Goal: Task Accomplishment & Management: Complete application form

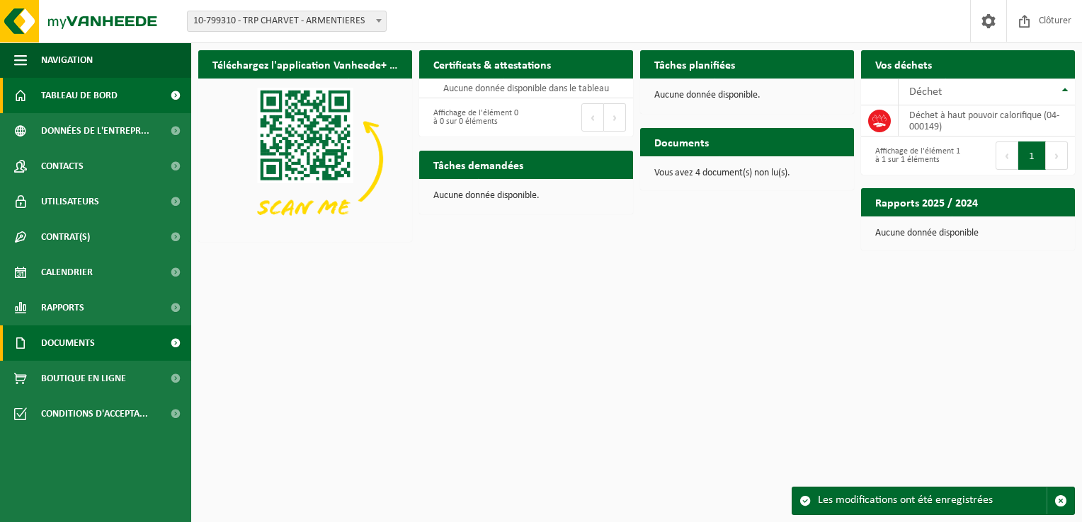
click at [130, 348] on link "Documents" at bounding box center [95, 343] width 191 height 35
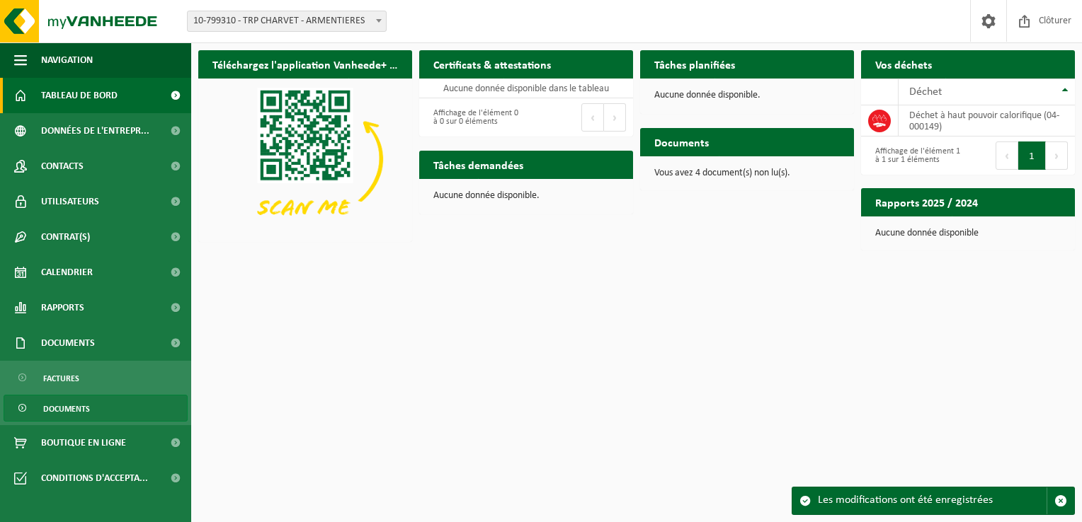
click at [91, 415] on link "Documents" at bounding box center [96, 408] width 184 height 27
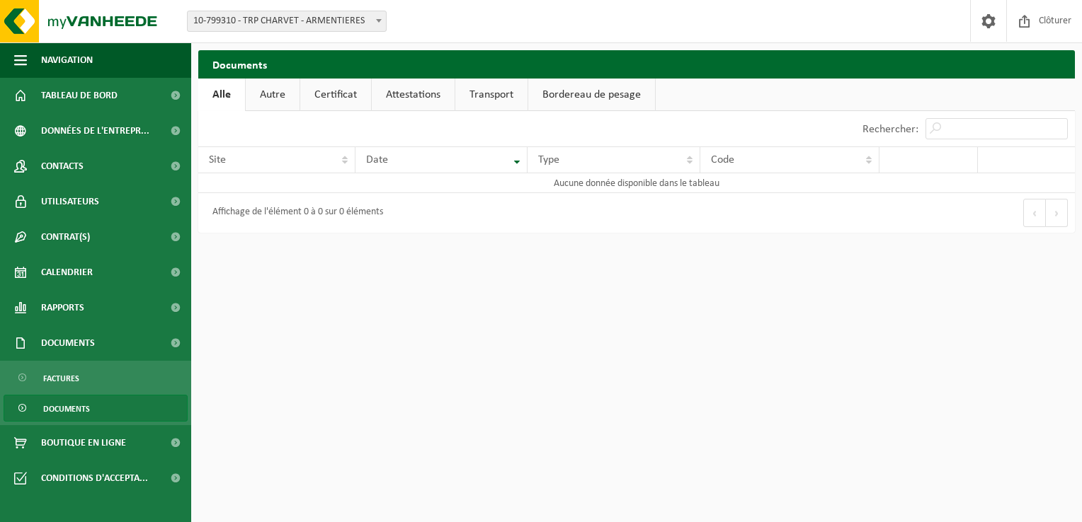
click at [283, 99] on link "Autre" at bounding box center [273, 95] width 54 height 33
click at [339, 92] on link "Certificat" at bounding box center [337, 95] width 71 height 33
click at [416, 86] on link "Attestations" at bounding box center [413, 95] width 83 height 33
click at [498, 91] on link "Transport" at bounding box center [494, 95] width 72 height 33
click at [601, 92] on link "Bordereau de pesage" at bounding box center [593, 95] width 127 height 33
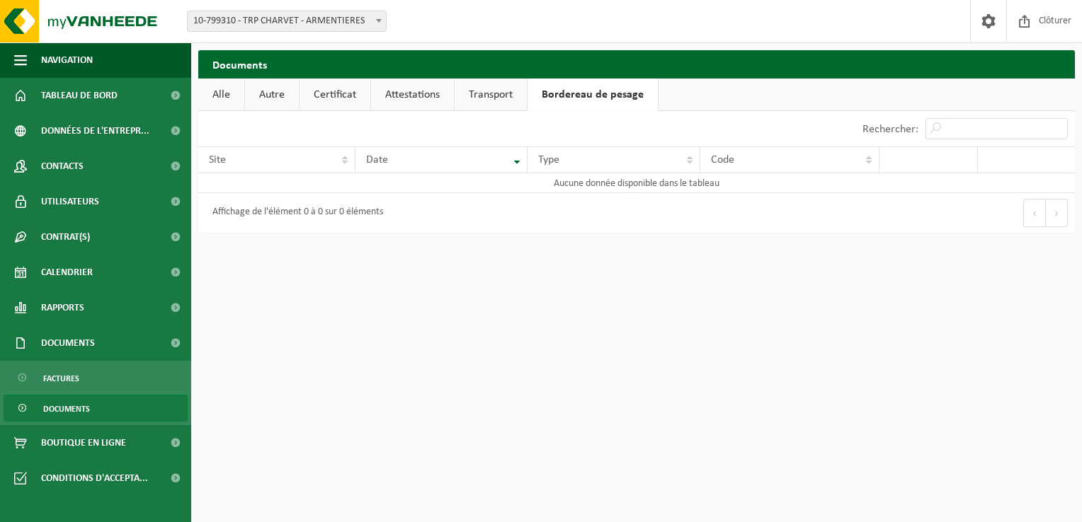
click at [224, 95] on link "Alle" at bounding box center [221, 95] width 46 height 33
click at [119, 379] on link "Factures" at bounding box center [96, 378] width 184 height 27
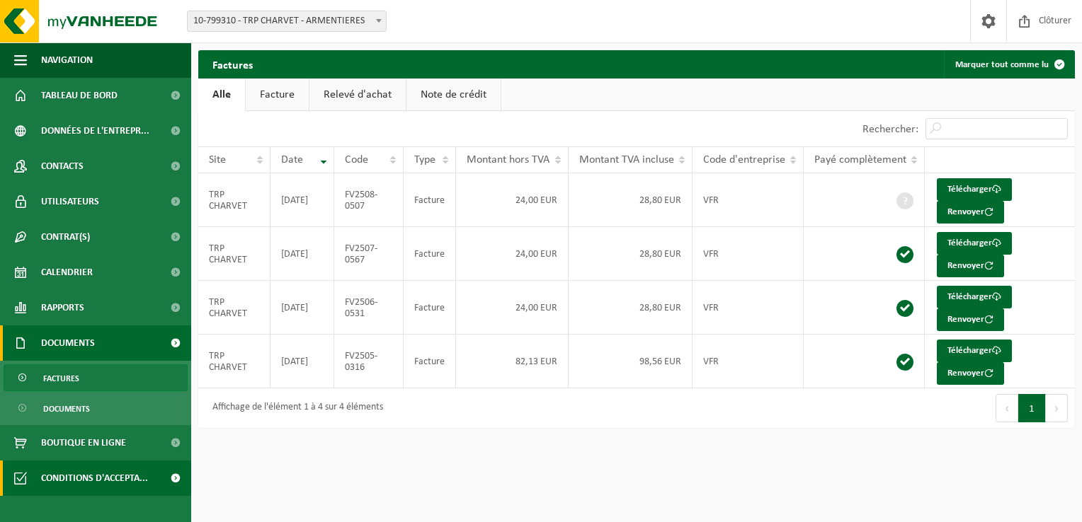
click at [187, 480] on span at bounding box center [175, 478] width 32 height 35
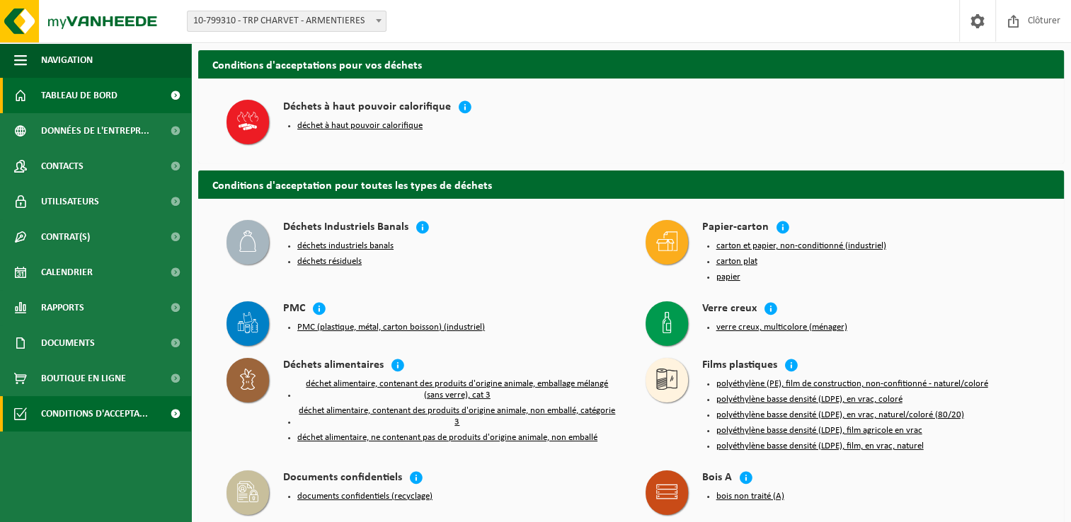
click at [69, 86] on span "Tableau de bord" at bounding box center [79, 95] width 76 height 35
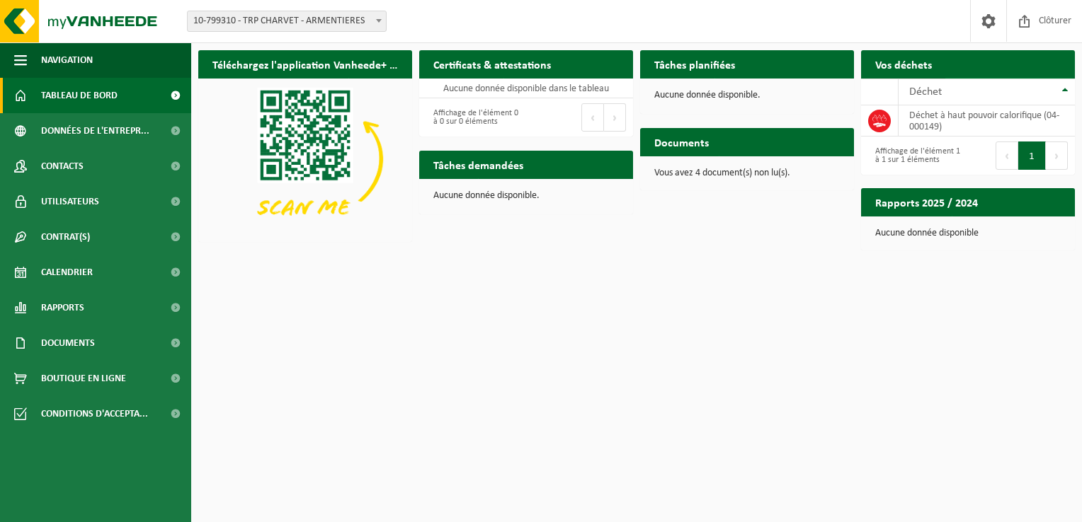
click at [1029, 88] on span "Demander un transport" at bounding box center [1002, 92] width 92 height 9
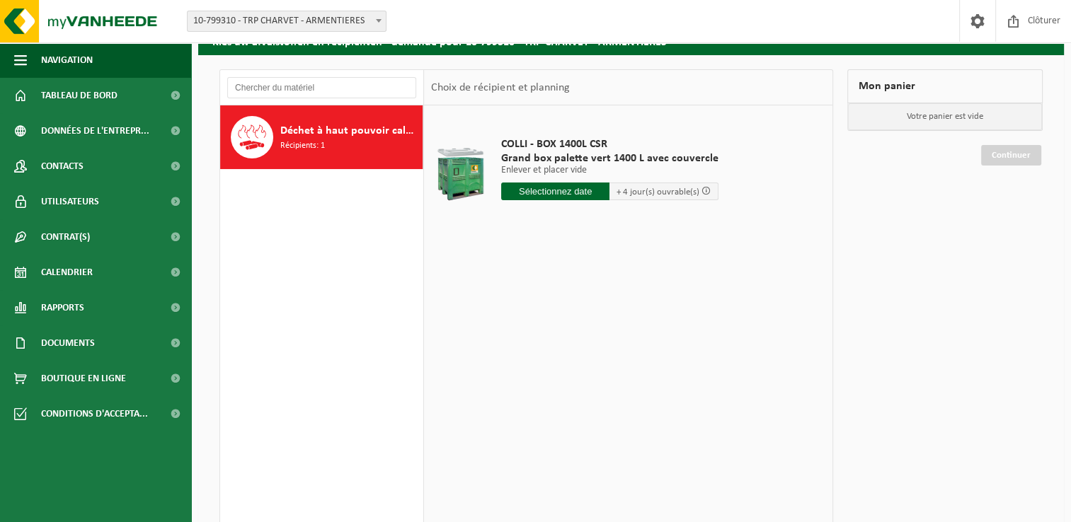
scroll to position [71, 0]
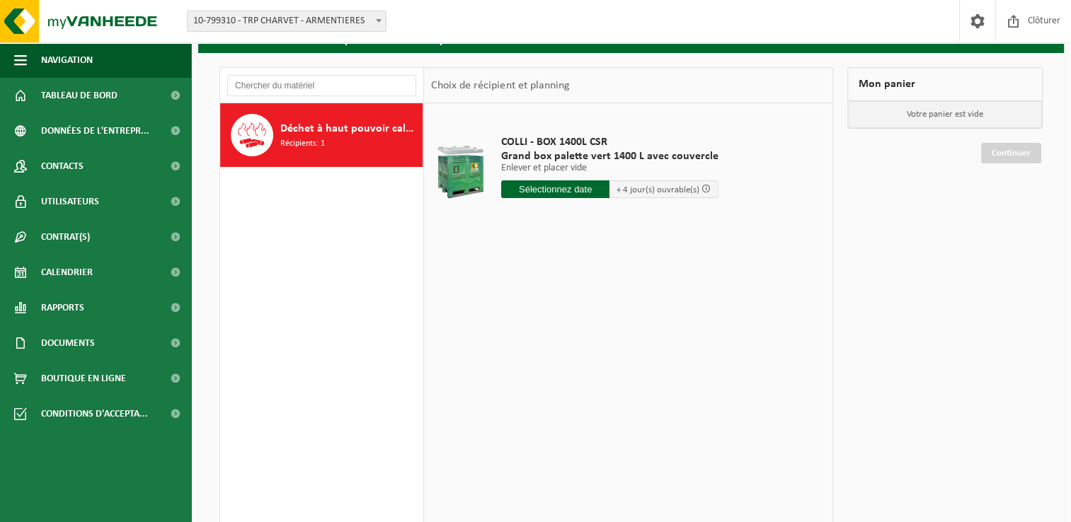
click at [564, 190] on input "text" at bounding box center [555, 189] width 109 height 18
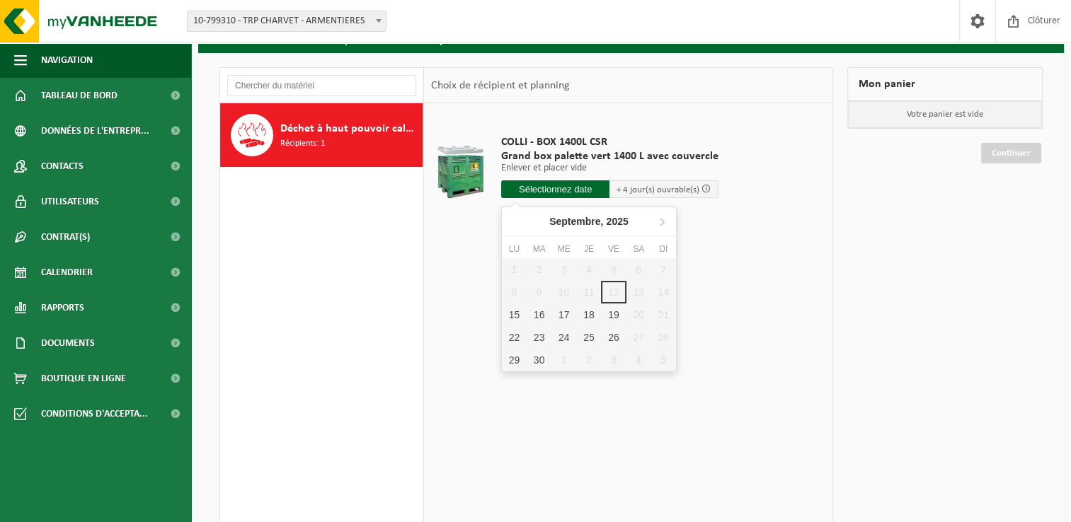
click at [476, 242] on table "COLLI - BOX 1400L CSR Grand box palette vert 1400 L avec couvercle Enlever et p…" at bounding box center [628, 173] width 408 height 141
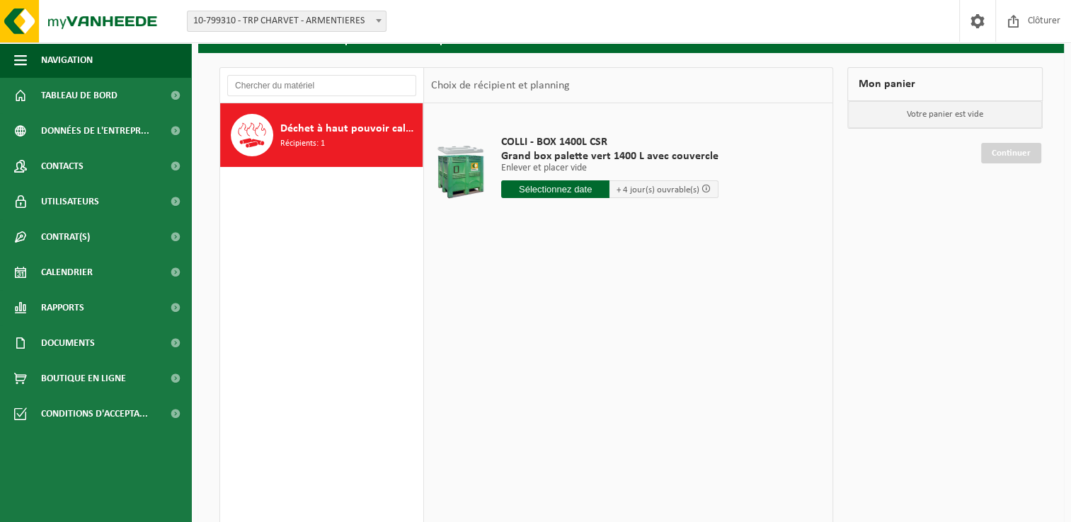
click at [322, 144] on span "Récipients: 1" at bounding box center [302, 143] width 45 height 13
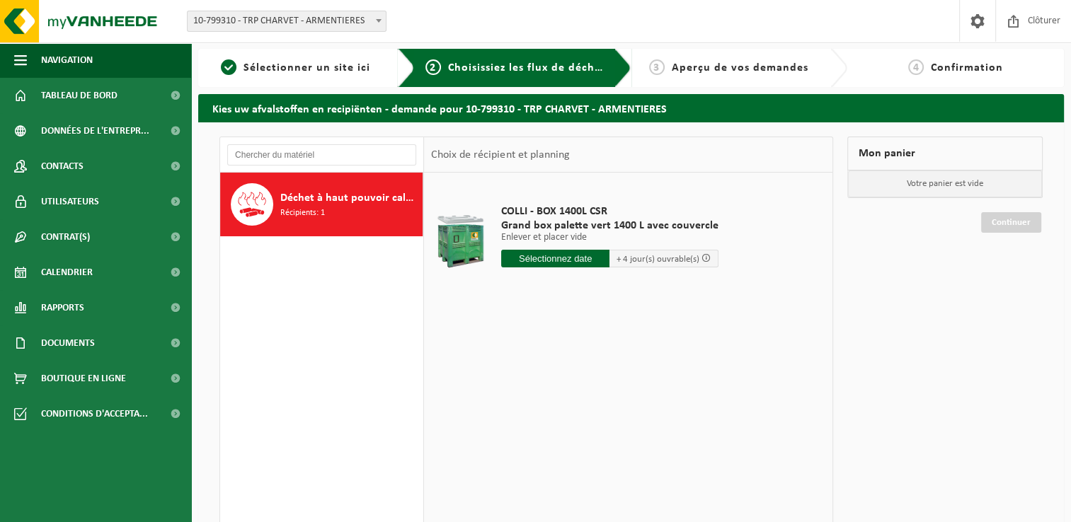
scroll to position [0, 0]
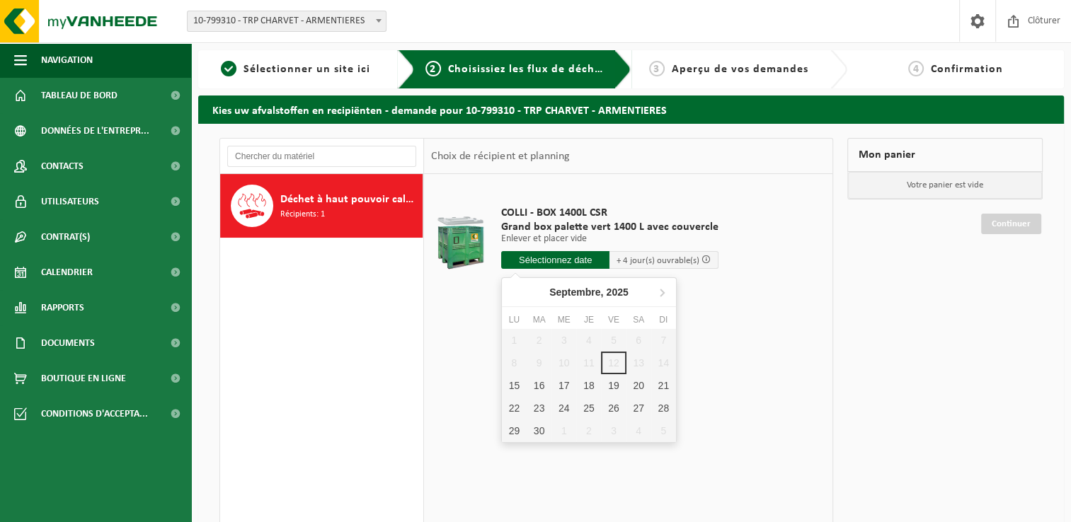
click at [555, 258] on input "text" at bounding box center [555, 260] width 109 height 18
click at [775, 266] on td "COLLI - BOX 1400L CSR Grand box palette vert 1400 L avec couvercle Enlever et p…" at bounding box center [658, 241] width 335 height 120
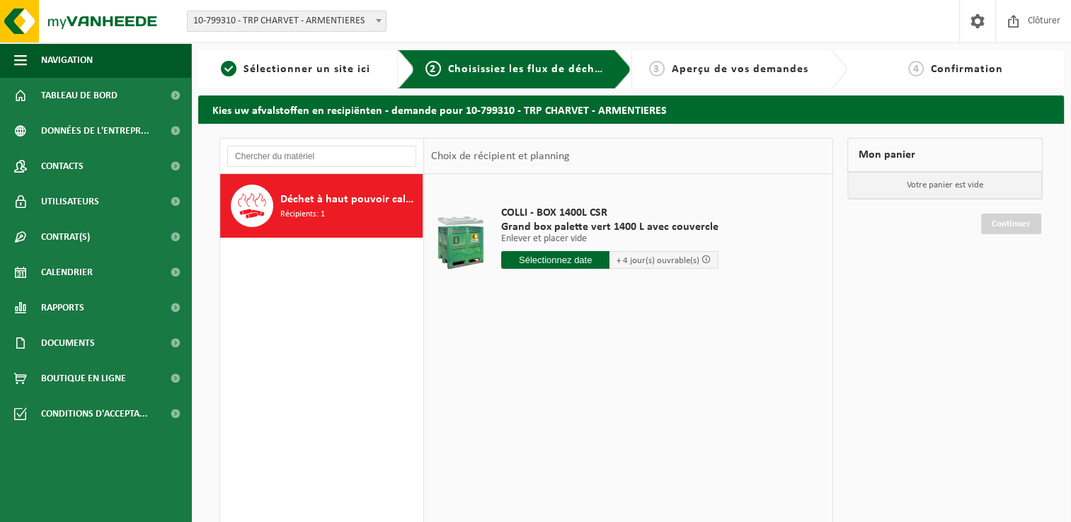
click at [587, 259] on input "text" at bounding box center [555, 260] width 109 height 18
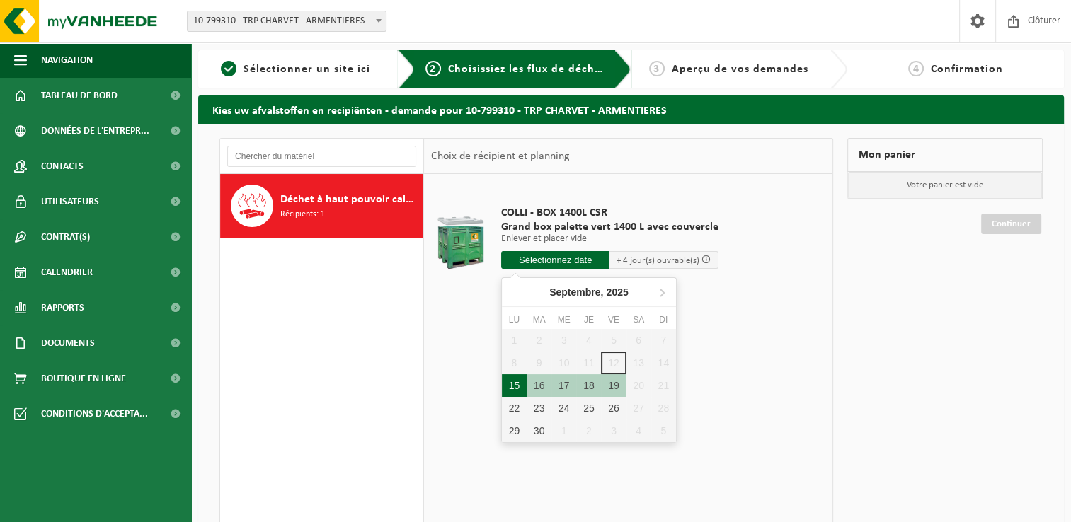
click at [522, 382] on div "15" at bounding box center [514, 385] width 25 height 23
type input "à partir de 2025-09-15"
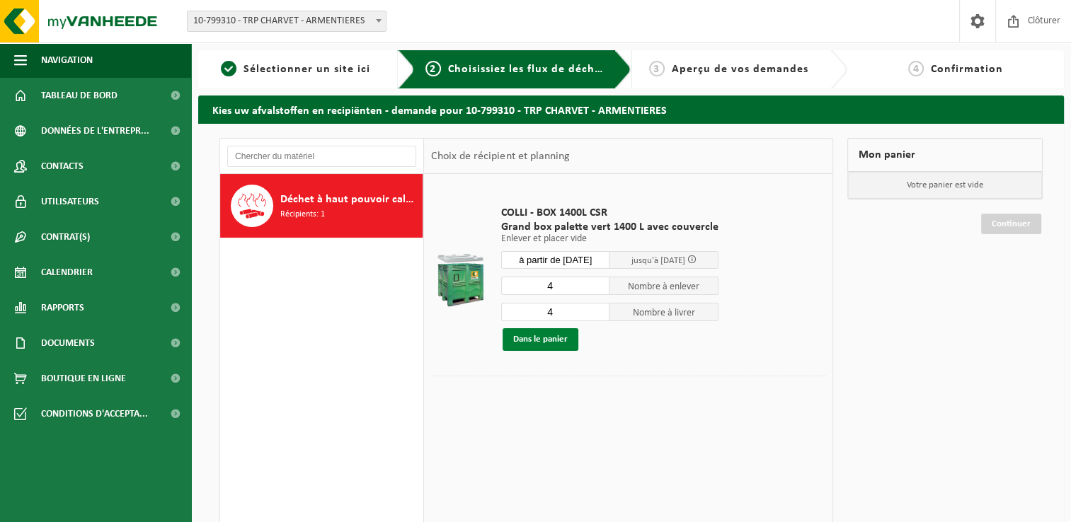
click at [538, 340] on button "Dans le panier" at bounding box center [541, 339] width 76 height 23
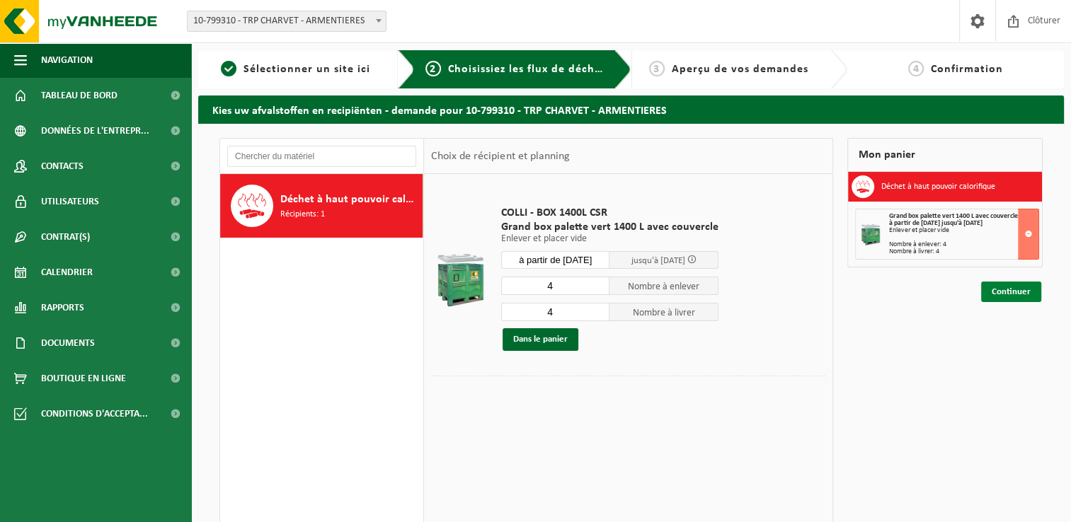
click at [1011, 290] on link "Continuer" at bounding box center [1011, 292] width 60 height 21
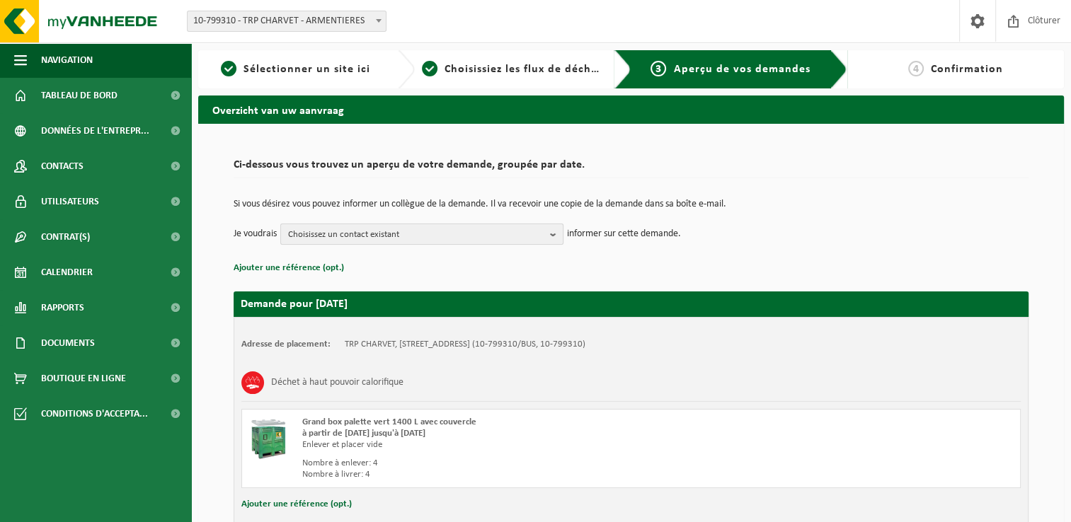
click at [439, 234] on span "Choisissez un contact existant" at bounding box center [416, 234] width 256 height 21
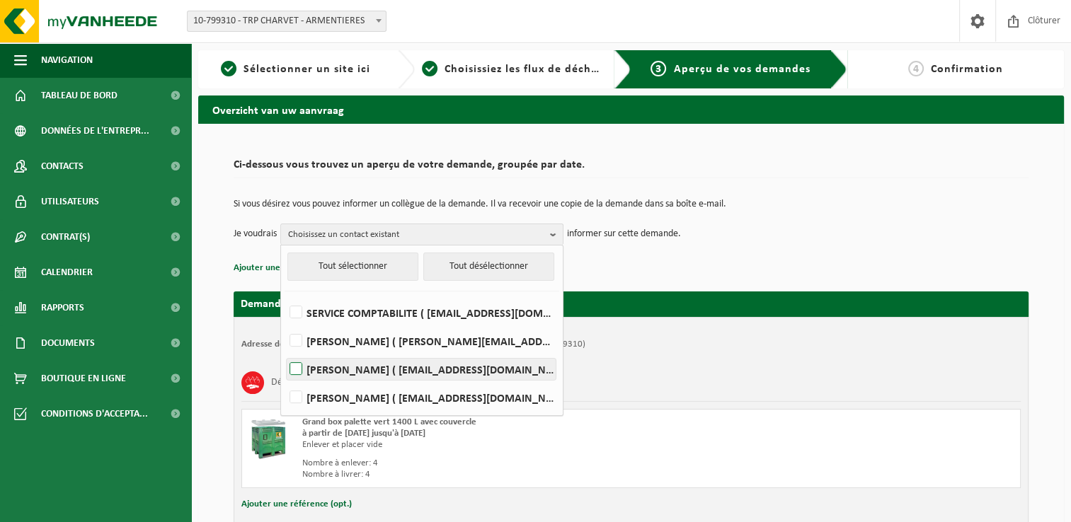
click at [434, 369] on label "JEREMY MOREL ( trp.entretien@gmail.com )" at bounding box center [421, 369] width 269 height 21
click at [285, 352] on input "JEREMY MOREL ( trp.entretien@gmail.com )" at bounding box center [284, 351] width 1 height 1
checkbox input "true"
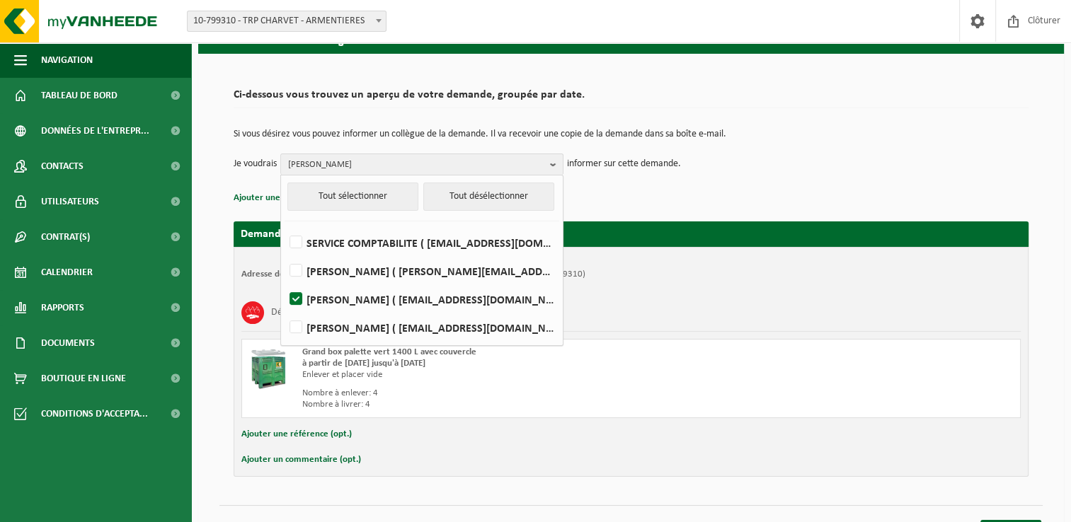
scroll to position [71, 0]
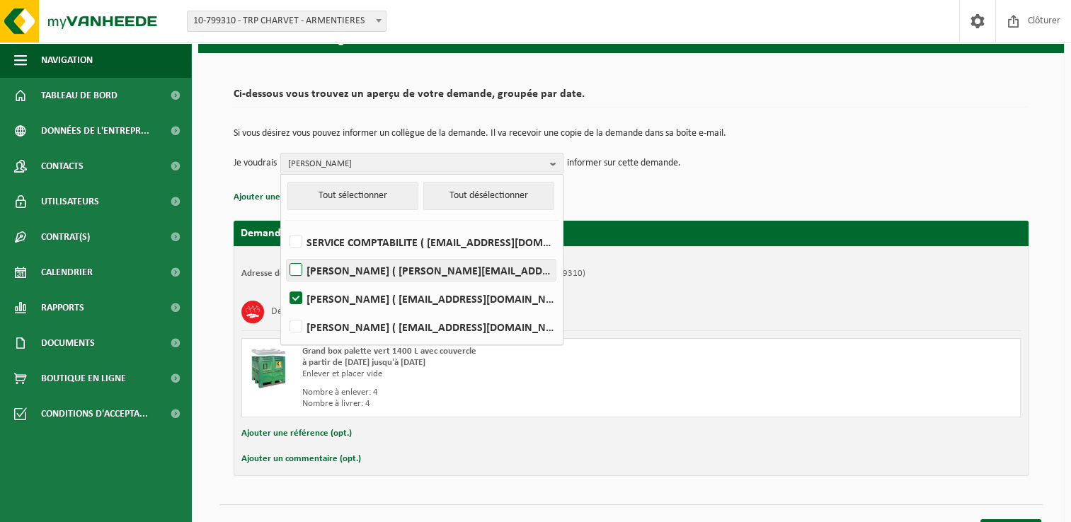
click at [304, 269] on label "JONATHAN LARD ( jonathan.lard@trp-charvet.fr )" at bounding box center [421, 270] width 269 height 21
click at [285, 253] on input "JONATHAN LARD ( jonathan.lard@trp-charvet.fr )" at bounding box center [284, 252] width 1 height 1
click at [303, 269] on label "JONATHAN LARD ( jonathan.lard@trp-charvet.fr )" at bounding box center [421, 270] width 269 height 21
click at [285, 253] on input "JONATHAN LARD ( jonathan.lard@trp-charvet.fr )" at bounding box center [284, 252] width 1 height 1
checkbox input "false"
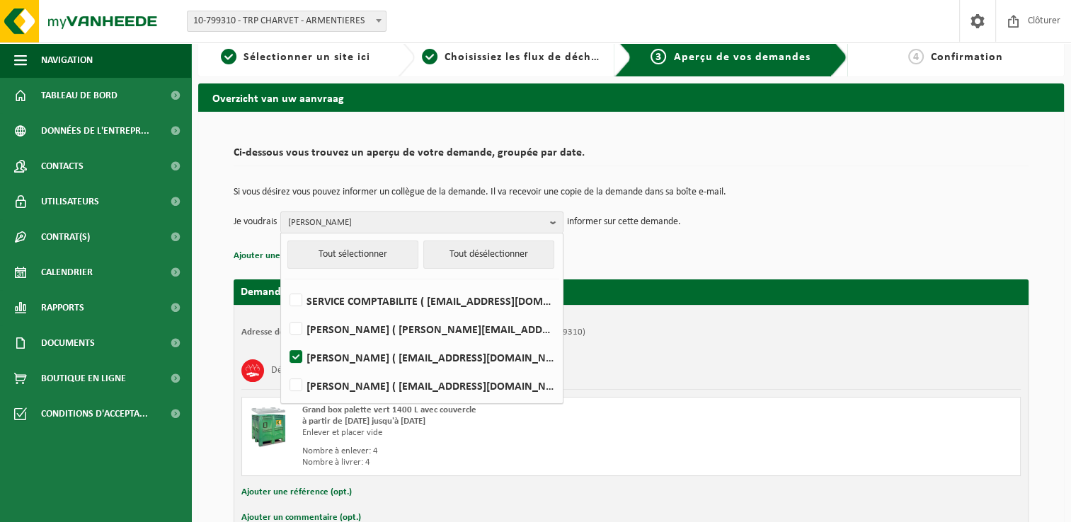
scroll to position [0, 0]
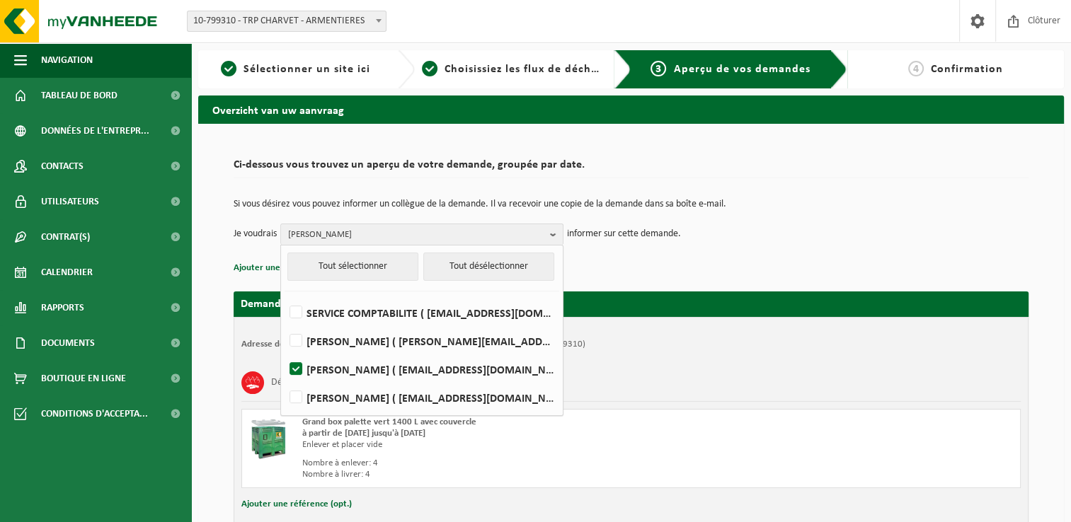
click at [709, 241] on td "Je voudrais JEREMY MOREL Tout sélectionner Tout désélectionner SERVICE COMPTABI…" at bounding box center [631, 234] width 795 height 21
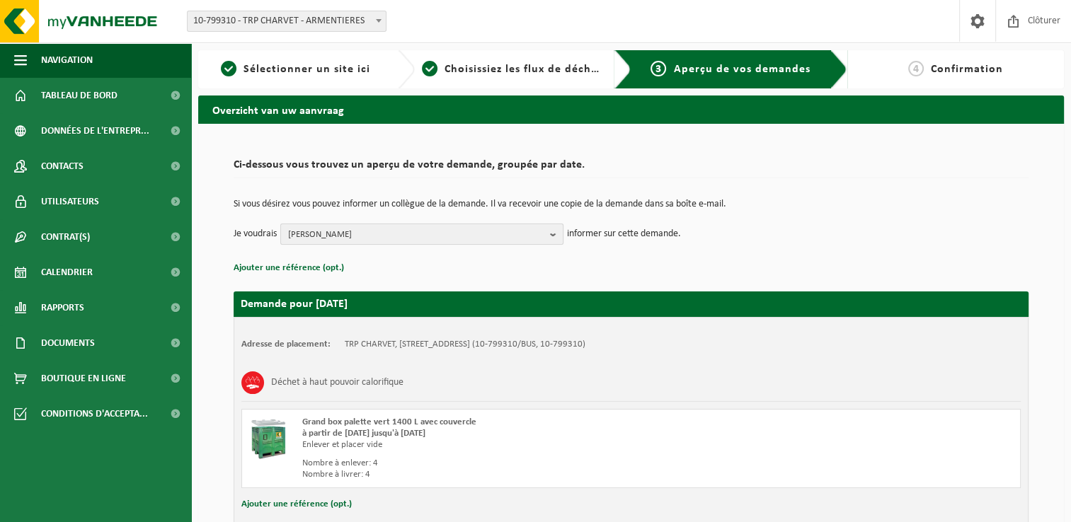
click at [558, 235] on b "button" at bounding box center [556, 234] width 13 height 20
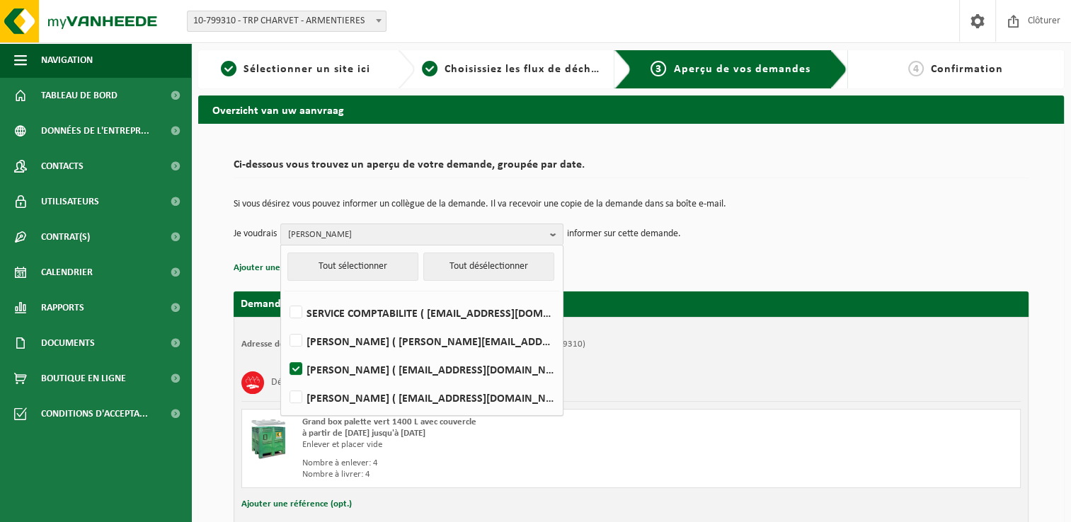
click at [671, 253] on div "Si vous désirez vous pouvez informer un collègue de la demande. Il va recevoir …" at bounding box center [631, 222] width 795 height 74
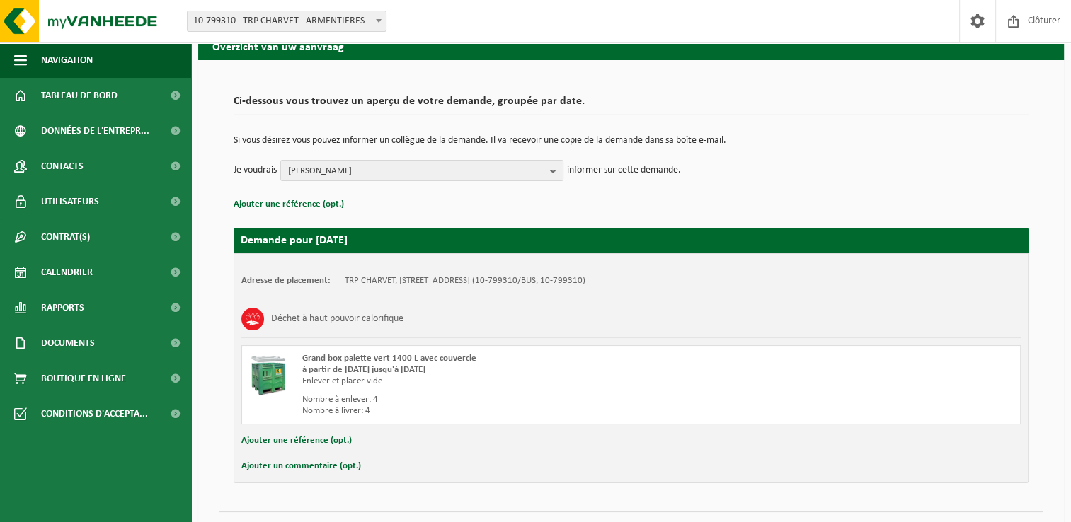
scroll to position [95, 0]
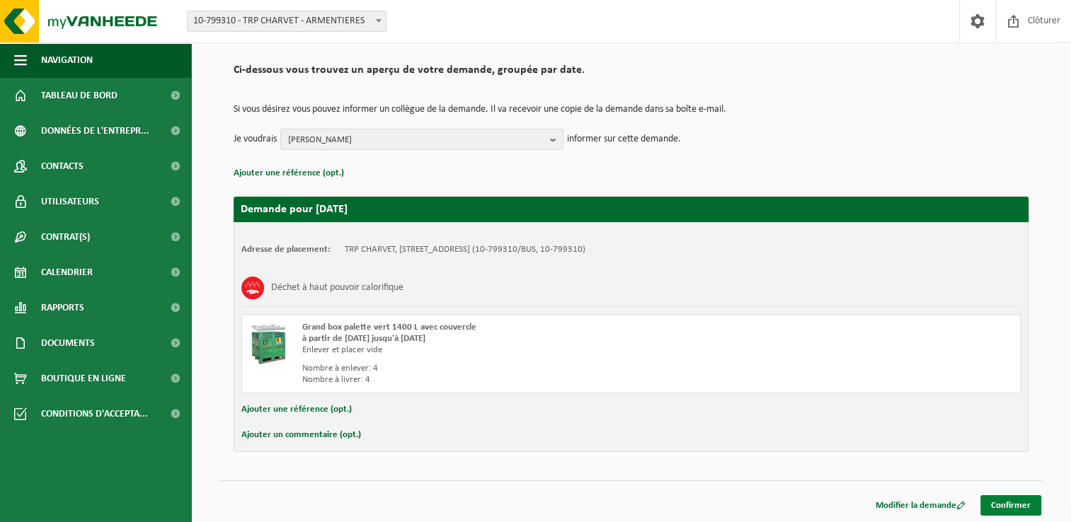
click at [1009, 503] on link "Confirmer" at bounding box center [1010, 505] width 61 height 21
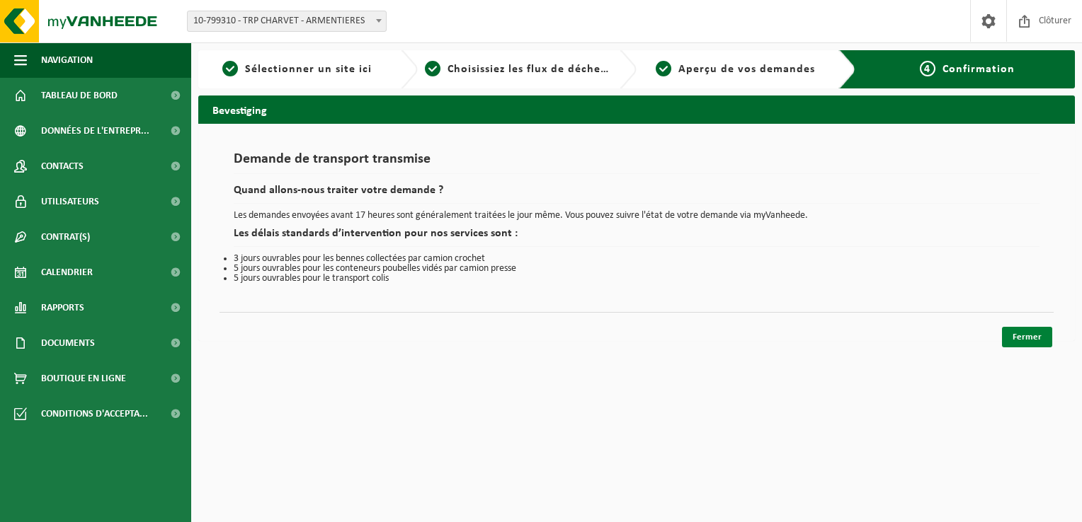
click at [1025, 327] on link "Fermer" at bounding box center [1027, 337] width 50 height 21
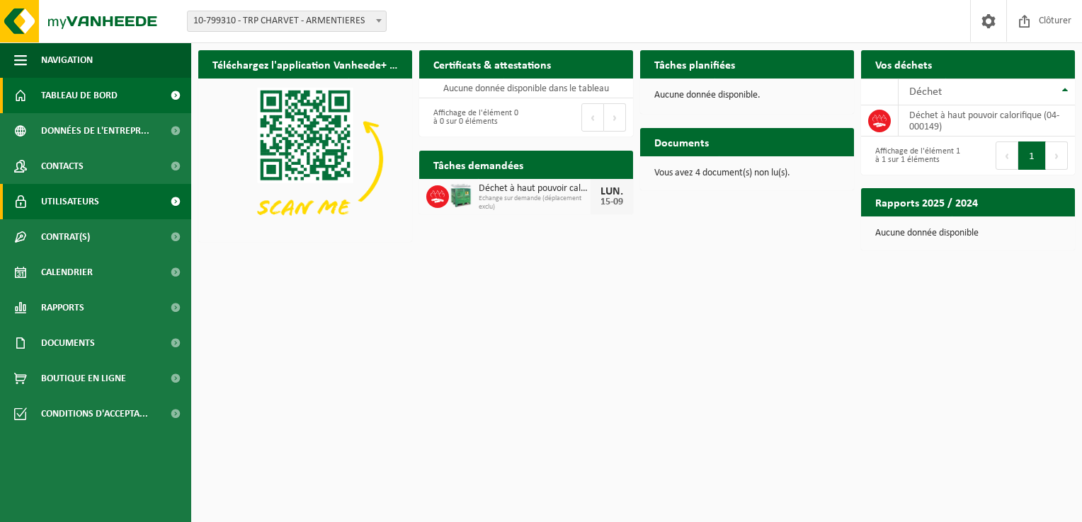
click at [136, 199] on link "Utilisateurs" at bounding box center [95, 201] width 191 height 35
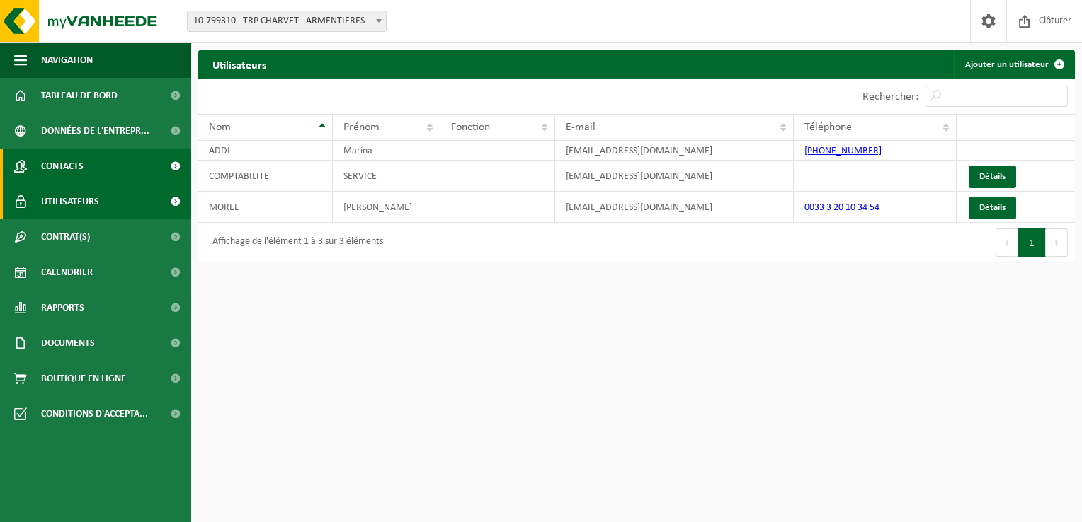
click at [105, 170] on link "Contacts" at bounding box center [95, 166] width 191 height 35
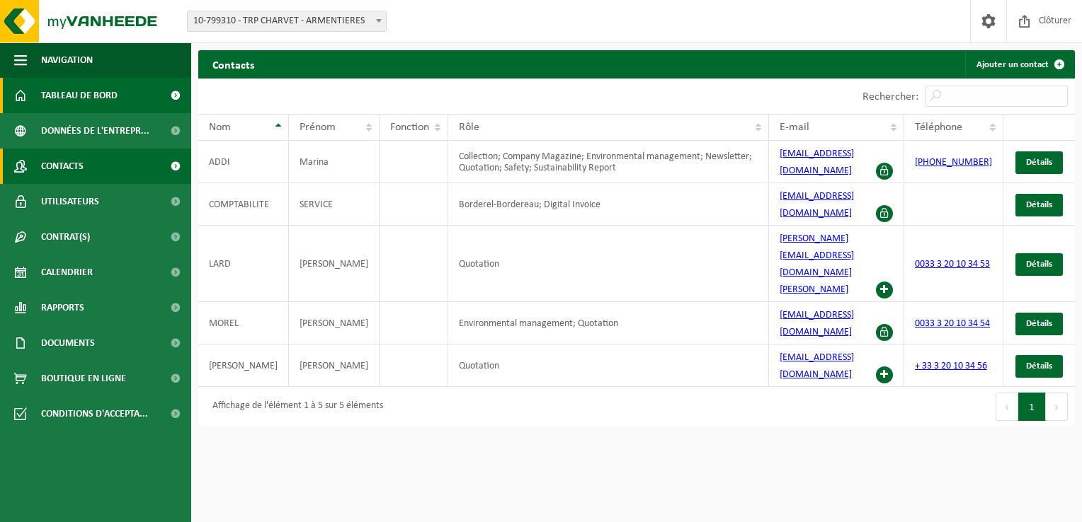
click at [96, 101] on span "Tableau de bord" at bounding box center [79, 95] width 76 height 35
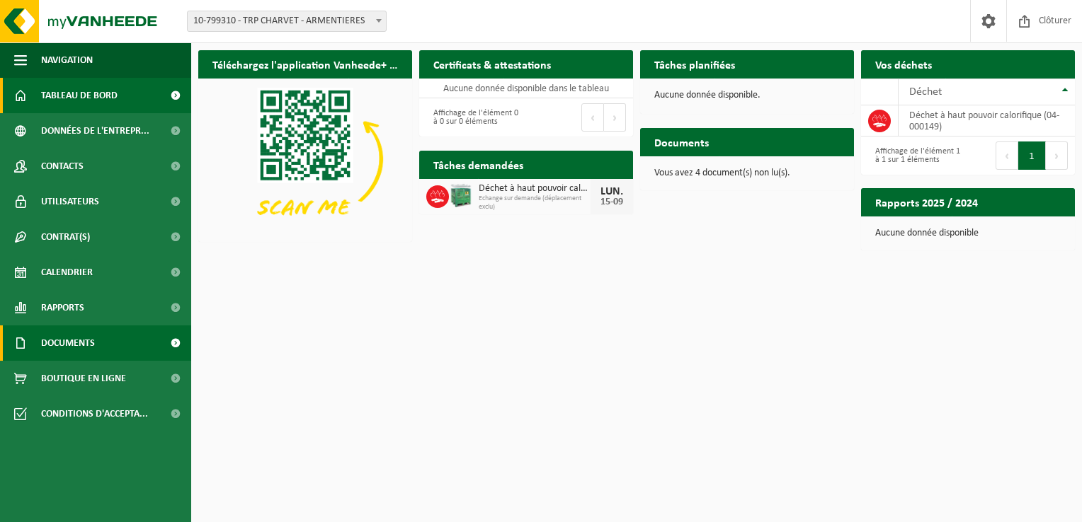
click at [79, 347] on span "Documents" at bounding box center [68, 343] width 54 height 35
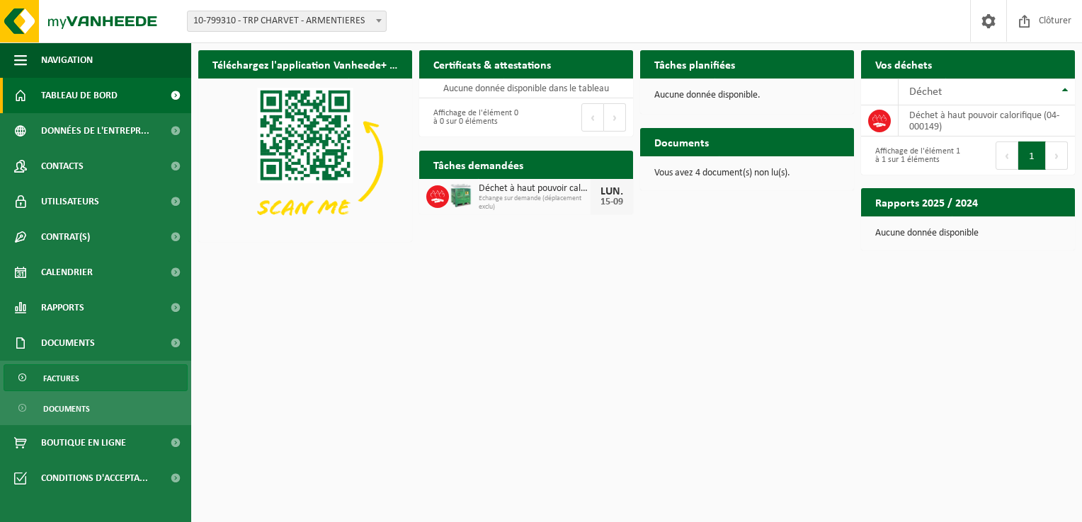
click at [74, 384] on span "Factures" at bounding box center [61, 378] width 36 height 27
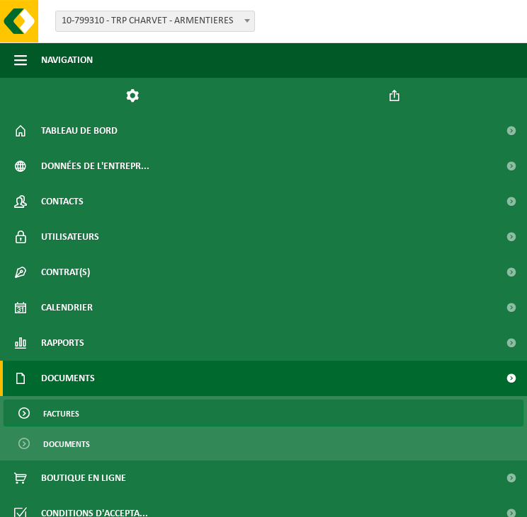
click at [98, 413] on link "Factures" at bounding box center [264, 413] width 520 height 27
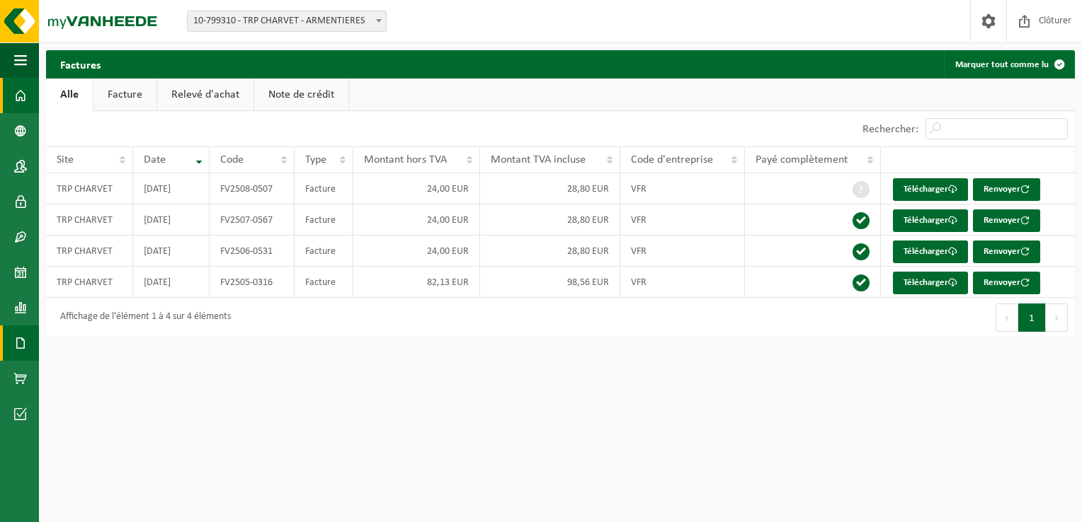
click at [25, 101] on span at bounding box center [20, 95] width 13 height 35
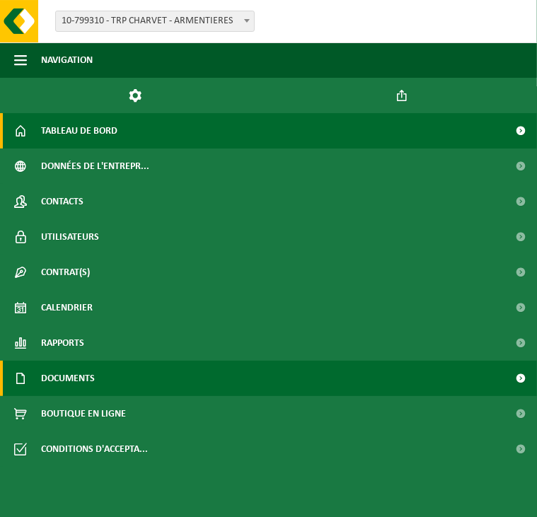
click at [155, 381] on link "Documents" at bounding box center [268, 378] width 537 height 35
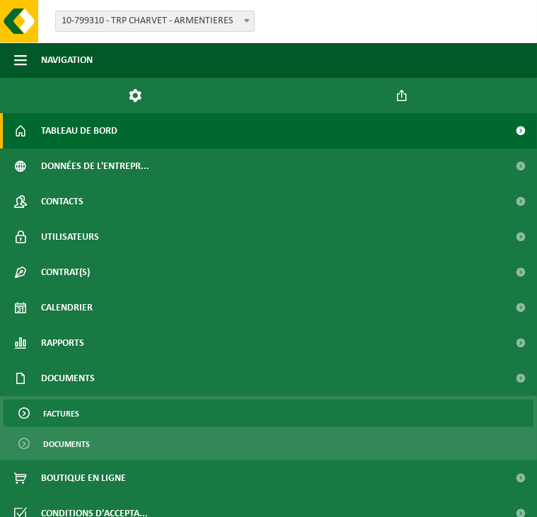
click at [93, 414] on link "Factures" at bounding box center [269, 413] width 530 height 27
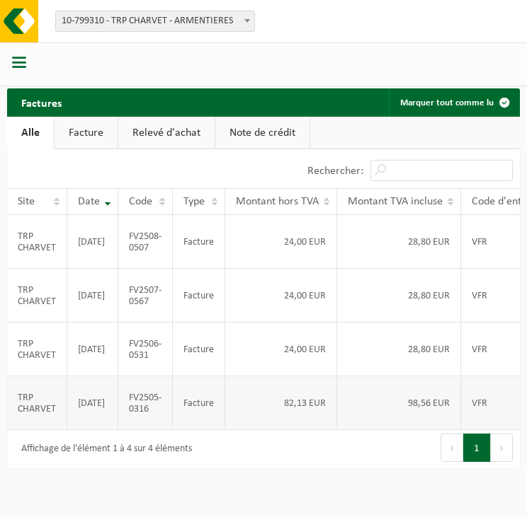
click at [55, 430] on td "TRP CHARVET" at bounding box center [37, 404] width 60 height 54
click at [85, 430] on td "[DATE]" at bounding box center [92, 404] width 51 height 54
click at [50, 430] on td "TRP CHARVET" at bounding box center [37, 404] width 60 height 54
click at [49, 430] on td "TRP CHARVET" at bounding box center [37, 404] width 60 height 54
click at [108, 136] on link "Facture" at bounding box center [86, 133] width 63 height 33
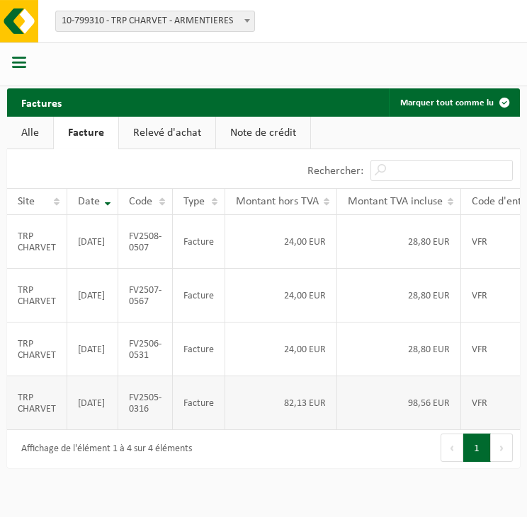
click at [64, 430] on td "TRP CHARVET" at bounding box center [37, 404] width 60 height 54
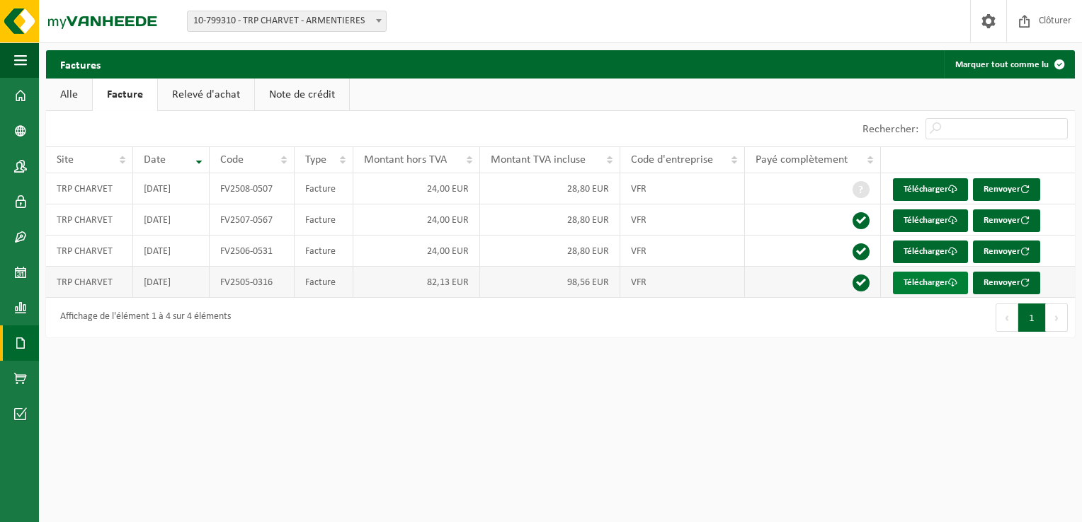
click at [526, 282] on link "Télécharger" at bounding box center [930, 283] width 75 height 23
click at [526, 385] on html "Site: 10-799310 - TRP CHARVET - ARMENTIERES 10-799310 - TRP CHARVET - ARMENTIER…" at bounding box center [541, 261] width 1082 height 522
